Goal: Navigation & Orientation: Go to known website

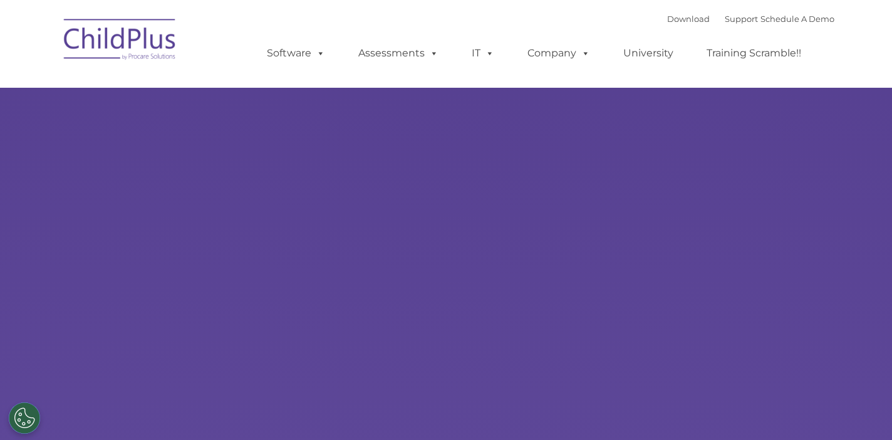
select select "MEDIUM"
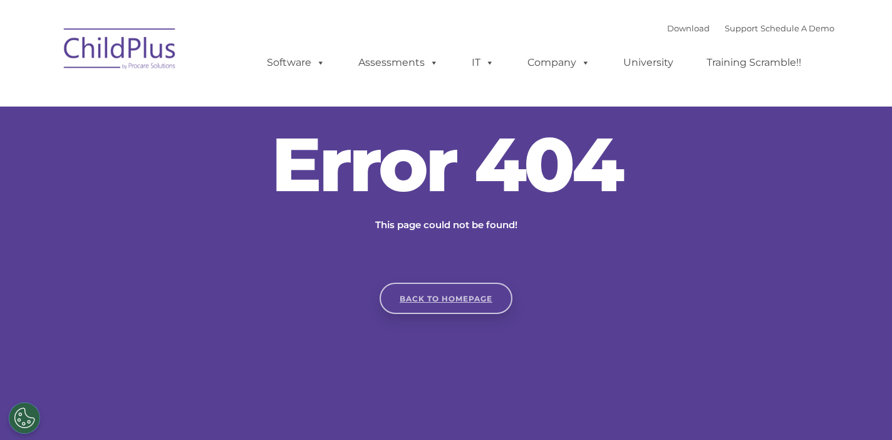
click at [457, 298] on link "Back to homepage" at bounding box center [445, 297] width 133 height 31
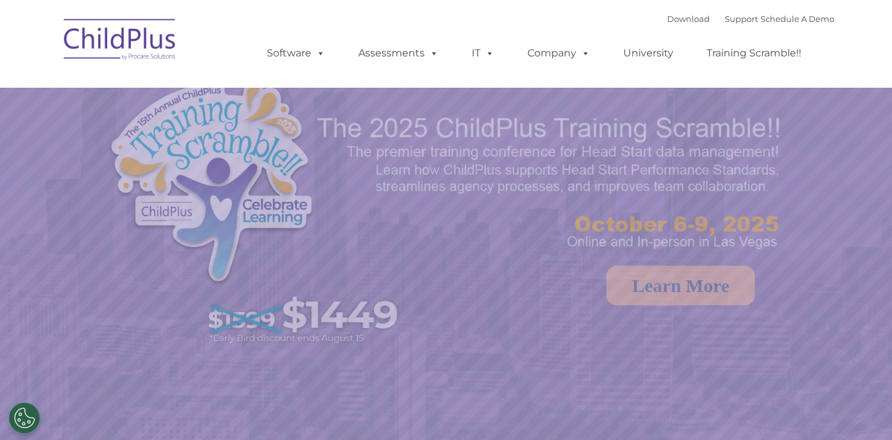
select select "MEDIUM"
